Goal: Information Seeking & Learning: Find specific fact

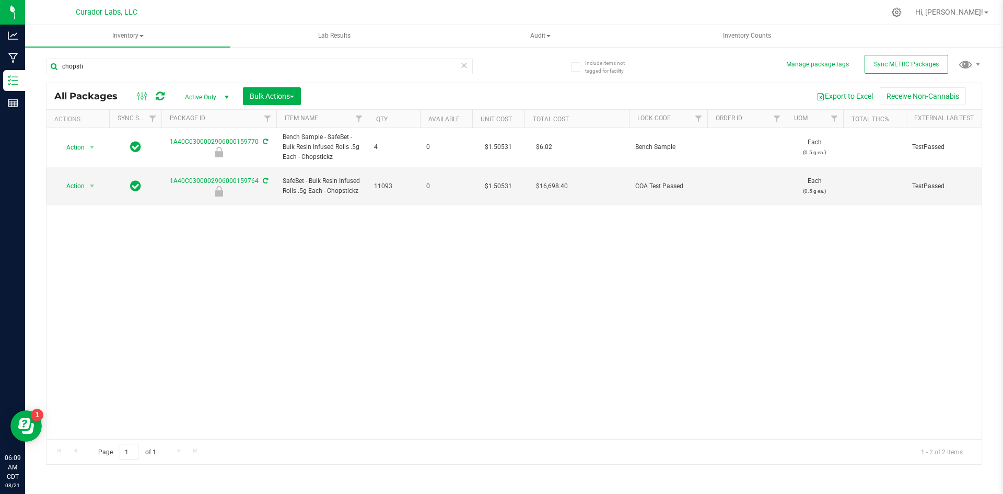
click at [357, 321] on div "Action Action Edit attributes Global inventory Locate package Package audit log…" at bounding box center [514, 283] width 935 height 311
click at [98, 56] on div "chopsti" at bounding box center [280, 65] width 468 height 33
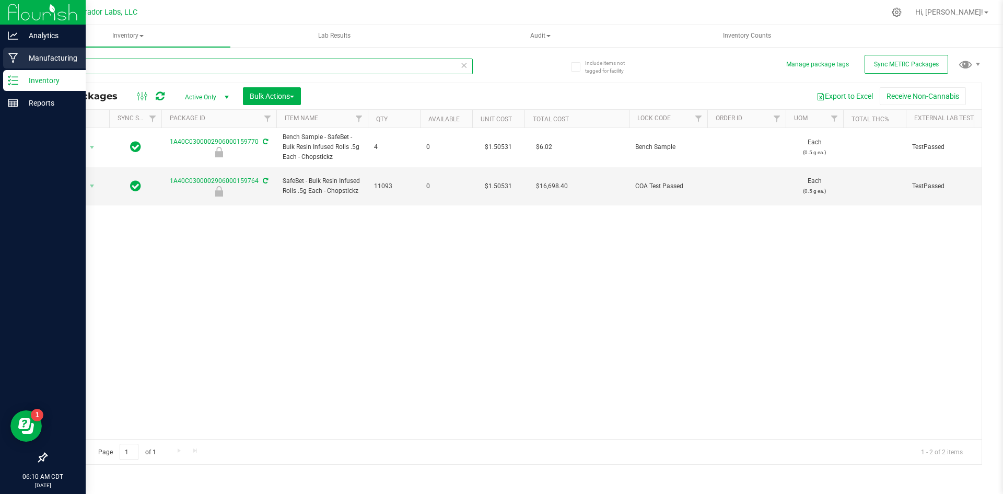
drag, startPoint x: 95, startPoint y: 65, endPoint x: 30, endPoint y: 67, distance: 64.3
click at [30, 67] on div "Analytics Manufacturing Inventory Reports 06:10 AM CDT 08/21/2025 08/21 Curador…" at bounding box center [501, 247] width 1003 height 494
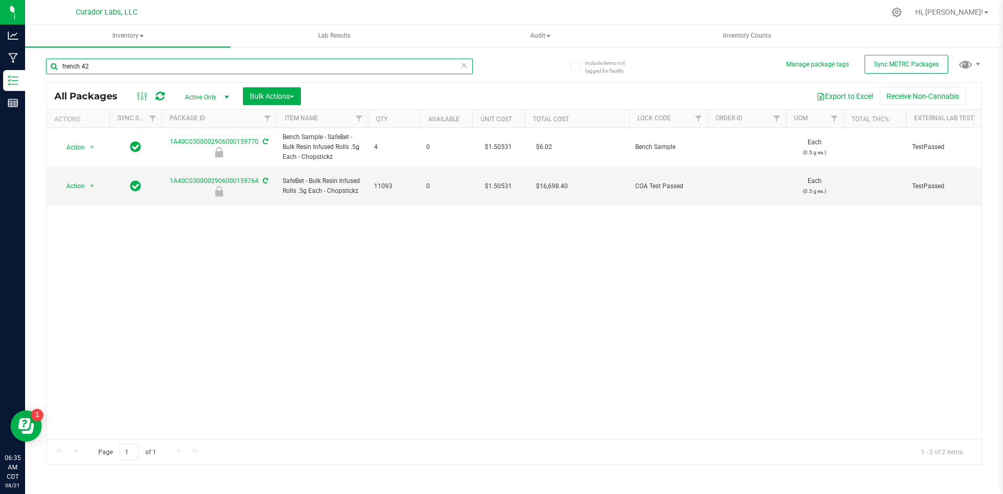
type input "french 42"
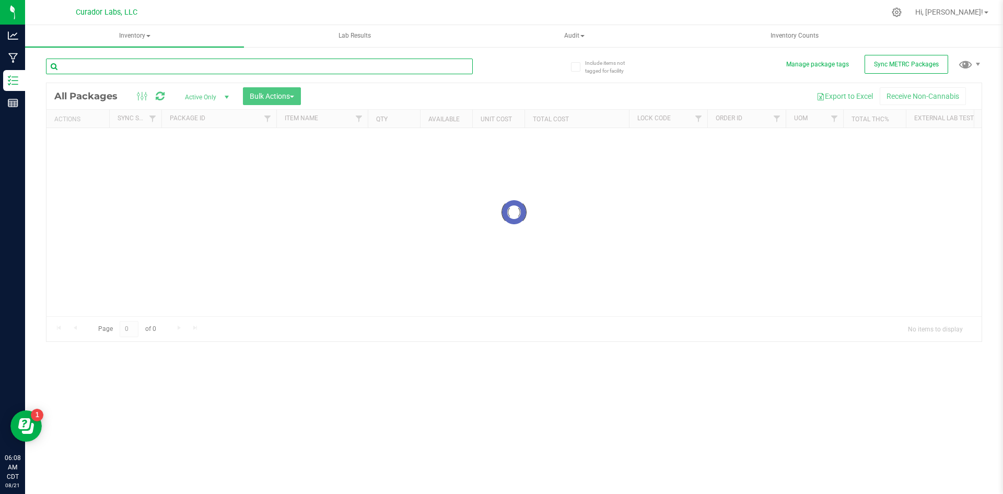
click at [180, 65] on input "text" at bounding box center [259, 67] width 427 height 16
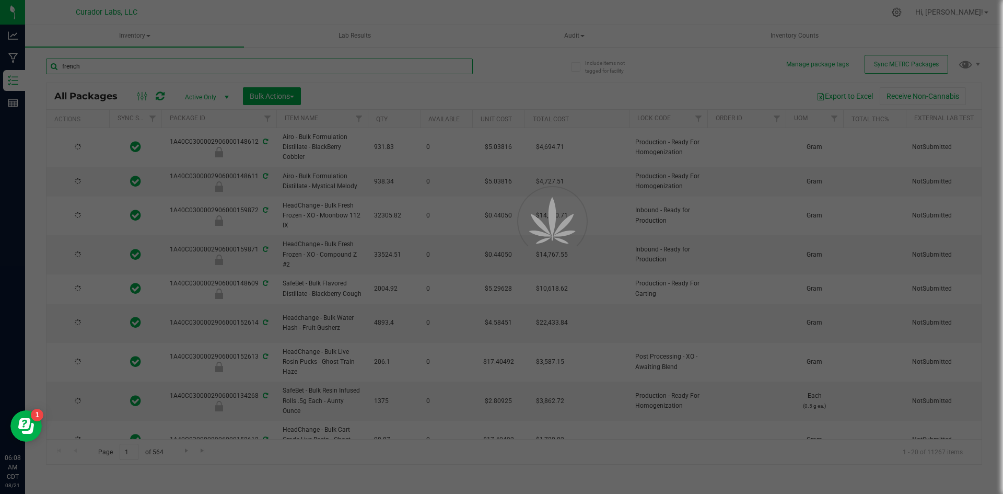
type input "french"
type input "[DATE]"
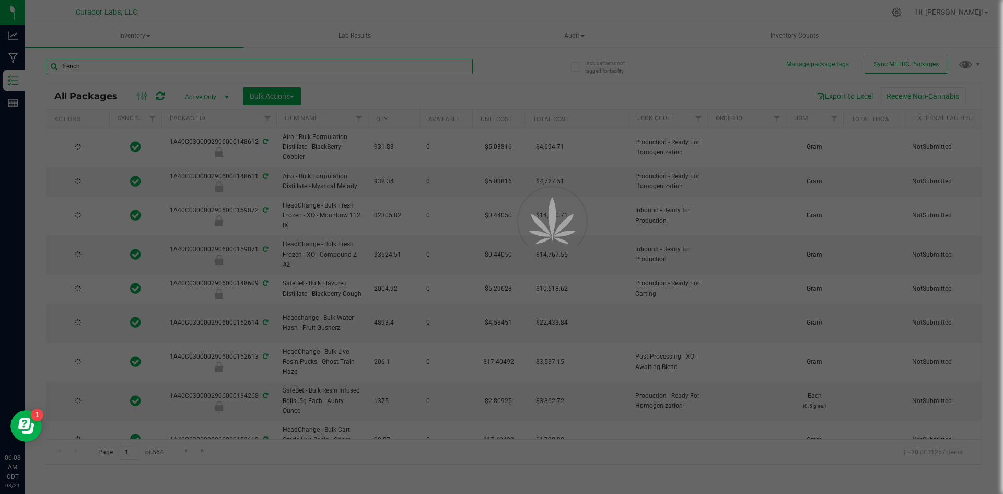
type input "[DATE]"
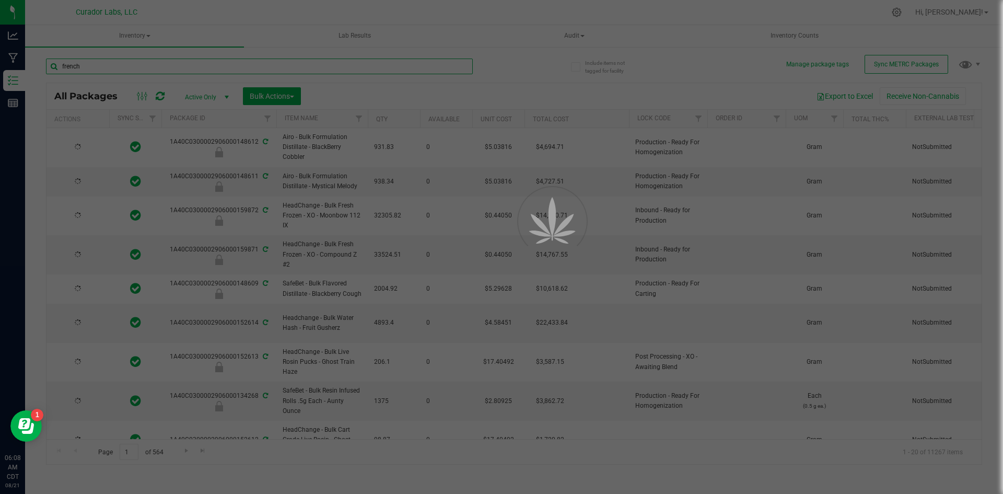
type input "[DATE]"
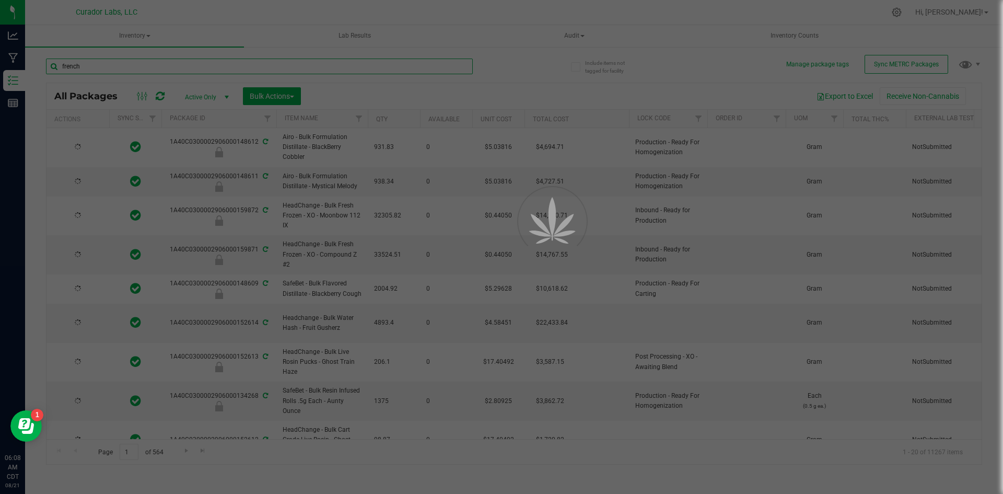
type input "[DATE]"
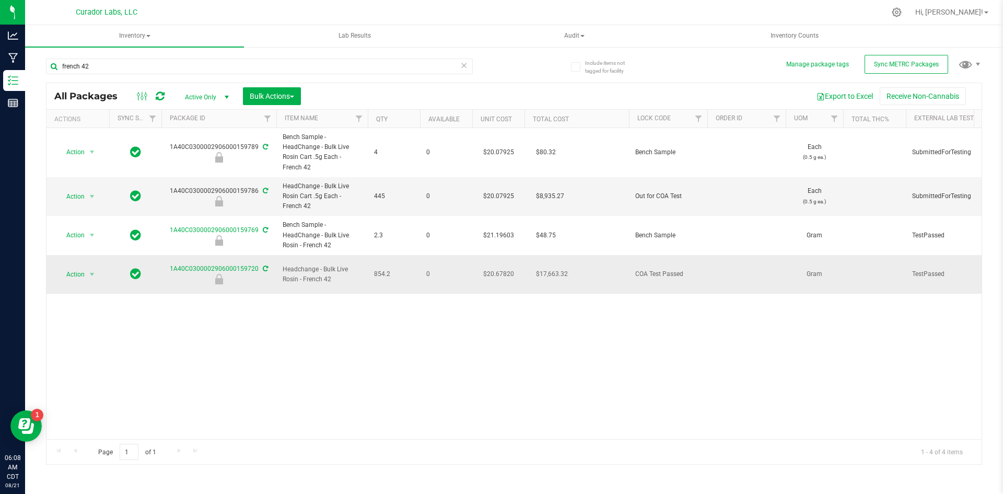
click at [263, 265] on icon at bounding box center [265, 268] width 5 height 6
drag, startPoint x: 402, startPoint y: 268, endPoint x: 165, endPoint y: 265, distance: 237.2
copy tr "1A40C0300002906000159720 Headchange - Bulk Live Rosin - French 42 854.2"
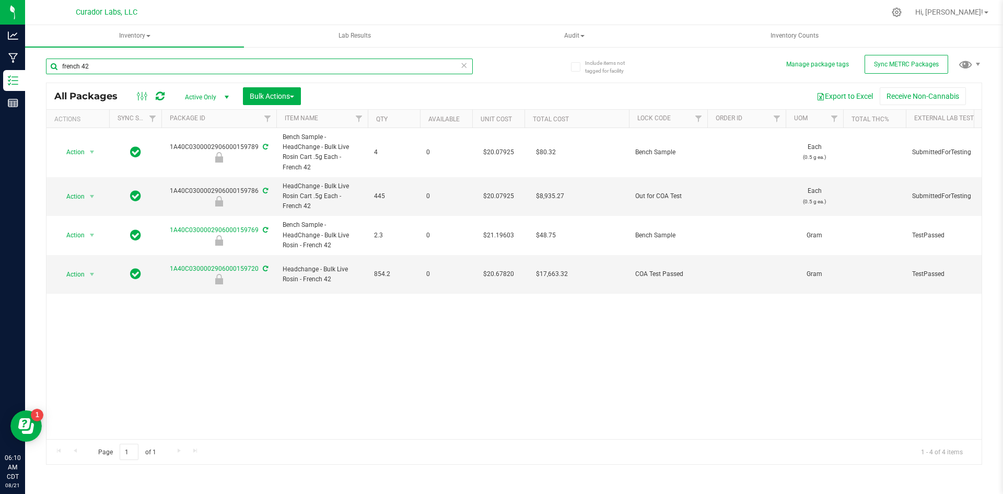
drag, startPoint x: 108, startPoint y: 72, endPoint x: 47, endPoint y: 73, distance: 61.1
click at [47, 73] on input "french 42" at bounding box center [259, 67] width 427 height 16
type input "chemdawg"
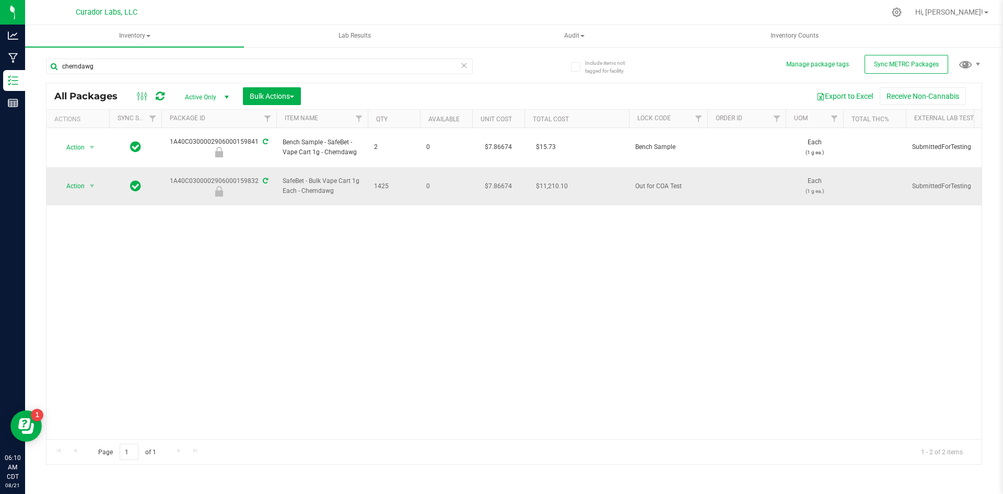
click at [264, 178] on icon at bounding box center [265, 181] width 5 height 6
